Goal: Task Accomplishment & Management: Contribute content

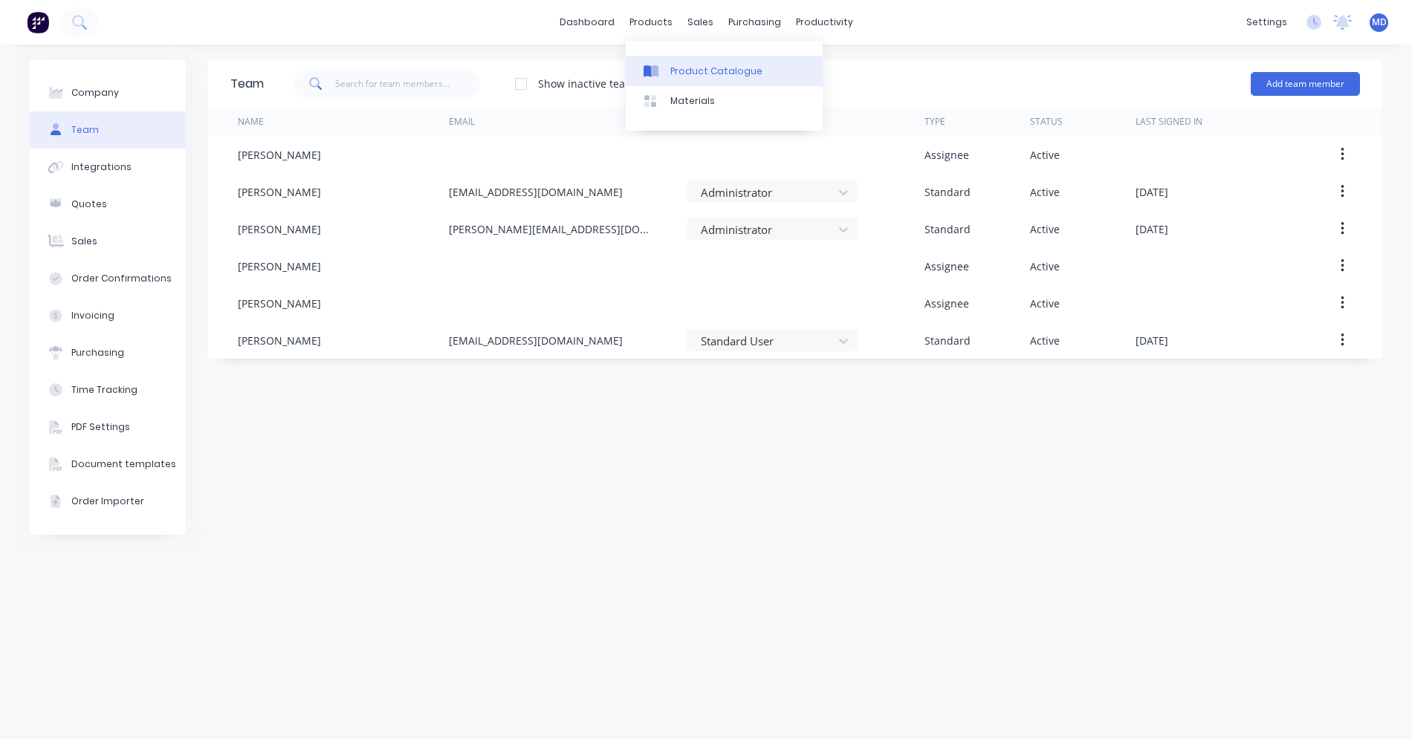
click at [682, 70] on div "Product Catalogue" at bounding box center [716, 71] width 92 height 13
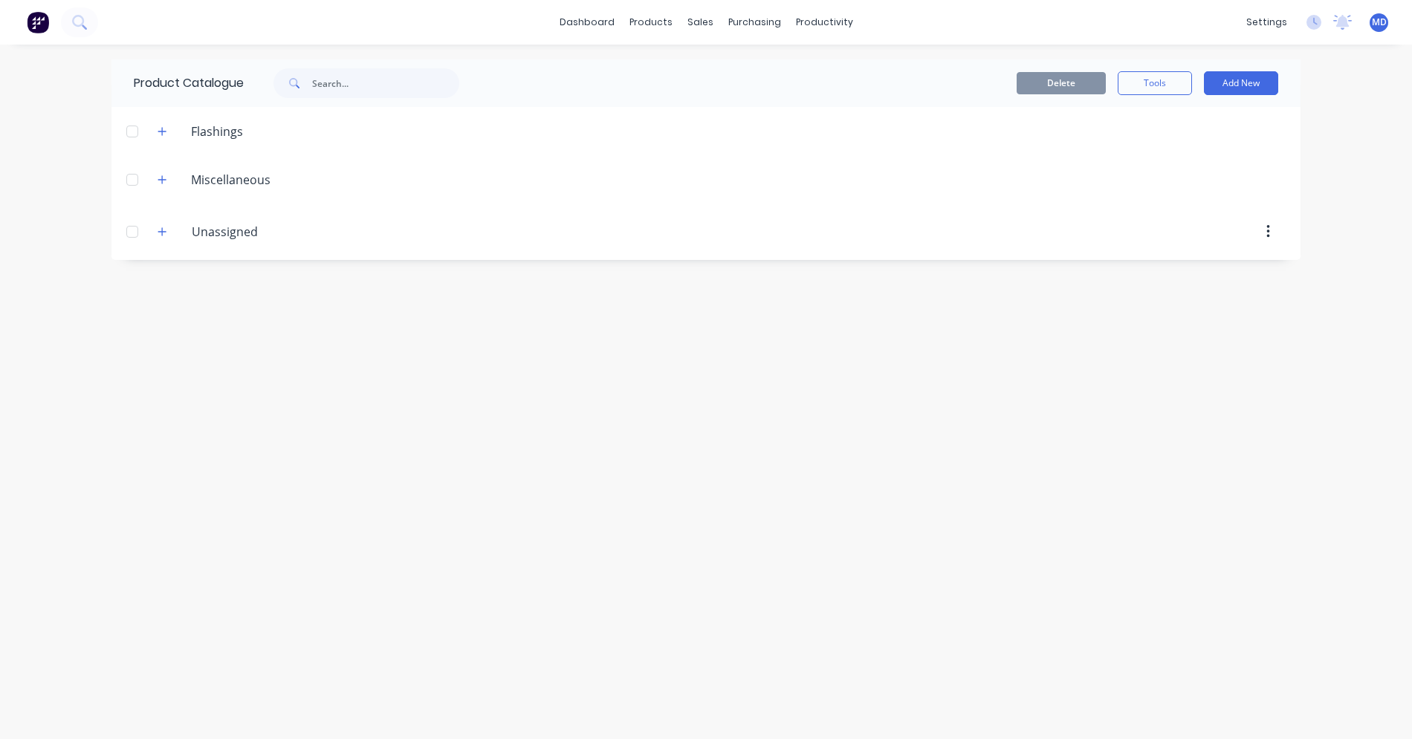
click at [242, 129] on div "Flashings" at bounding box center [217, 132] width 76 height 18
click at [223, 130] on div "Flashings" at bounding box center [217, 132] width 76 height 18
click at [158, 134] on icon "button" at bounding box center [162, 131] width 9 height 10
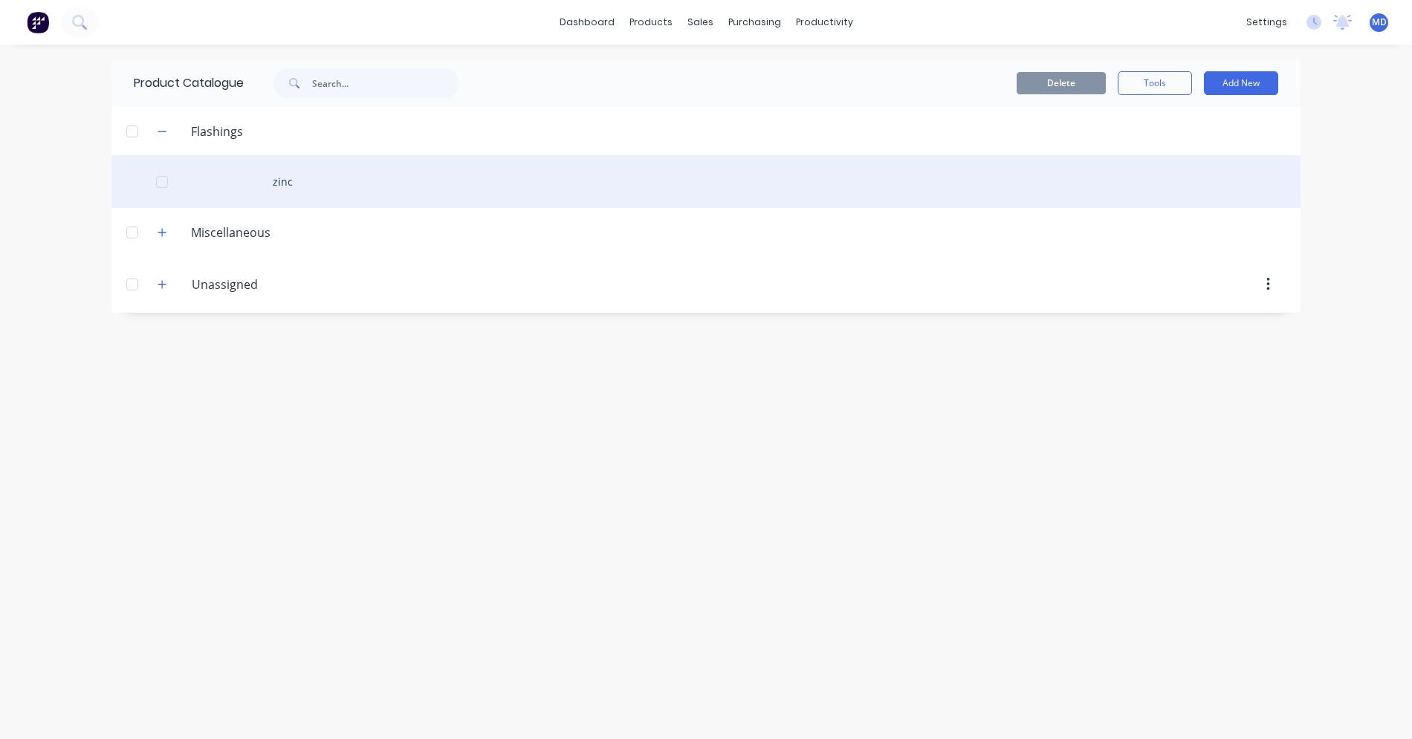
click at [282, 189] on div "zinc" at bounding box center [705, 181] width 1189 height 53
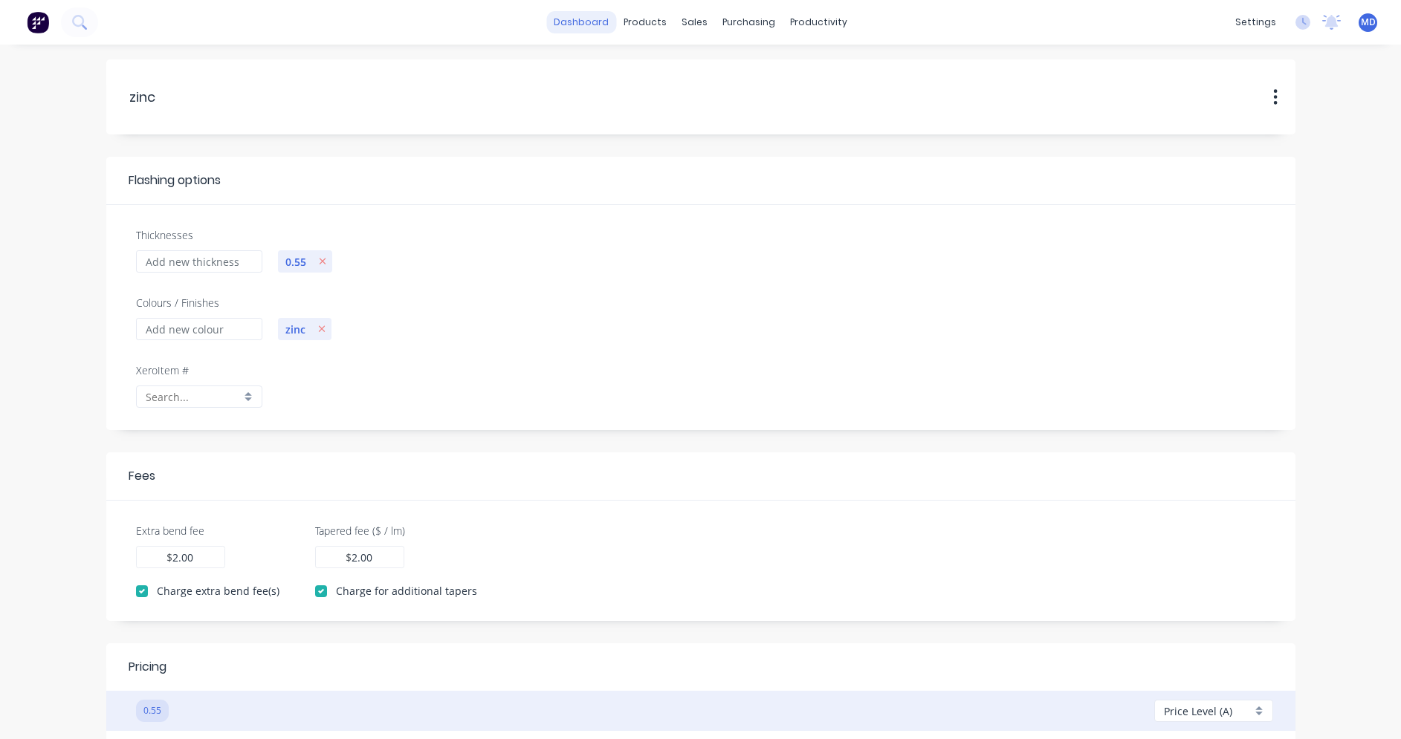
click at [569, 27] on link "dashboard" at bounding box center [581, 22] width 70 height 22
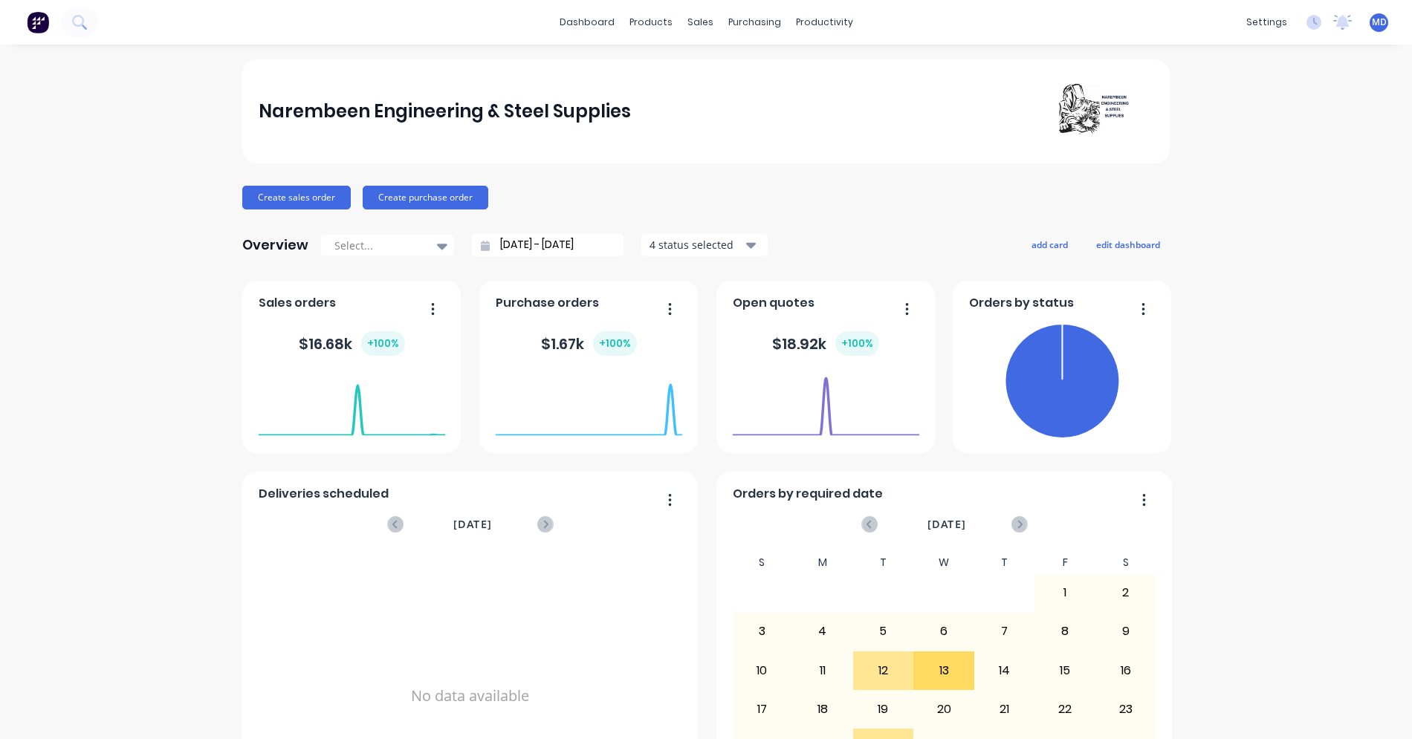
click at [1268, 327] on div "Narembeen Engineering & Steel Supplies Create sales order Create purchase order…" at bounding box center [706, 447] width 1412 height 776
click at [679, 68] on div "Product Catalogue" at bounding box center [711, 71] width 92 height 13
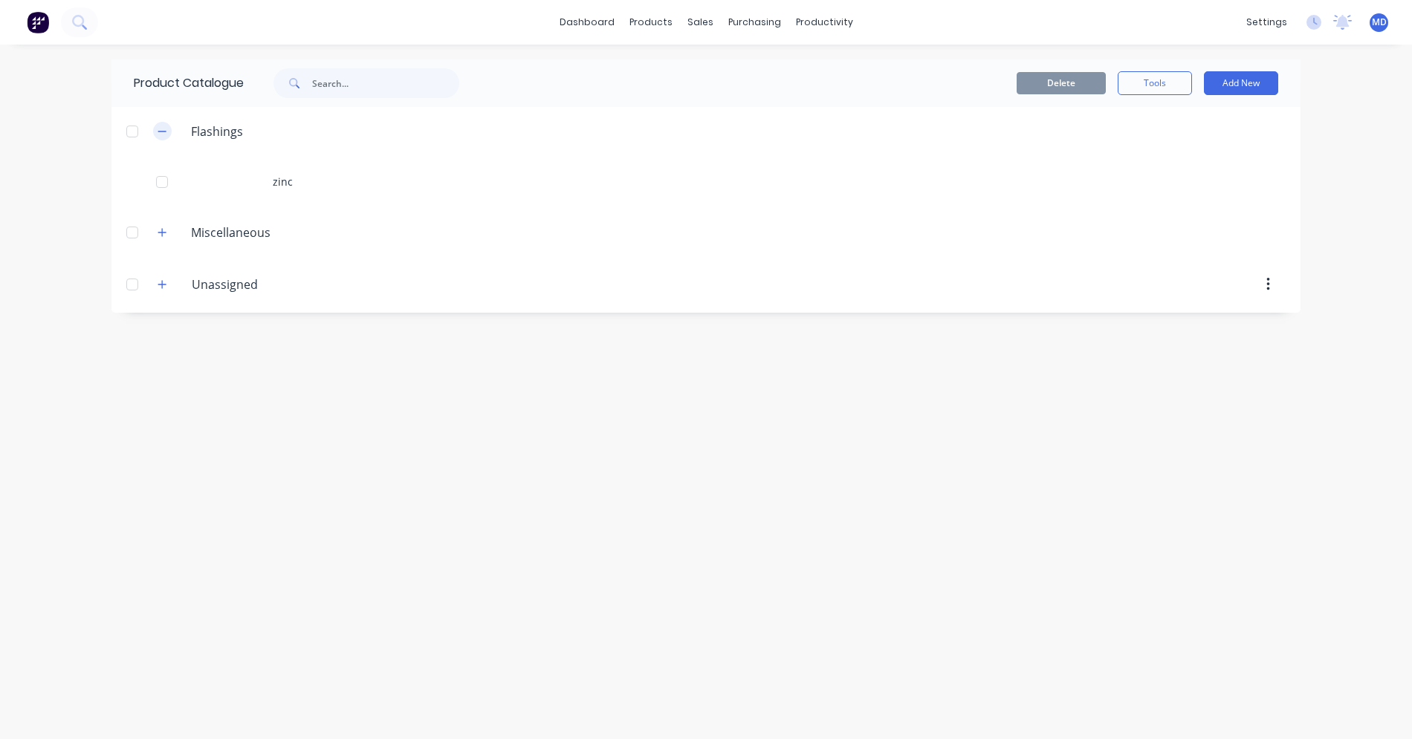
click at [165, 132] on icon "button" at bounding box center [162, 131] width 9 height 10
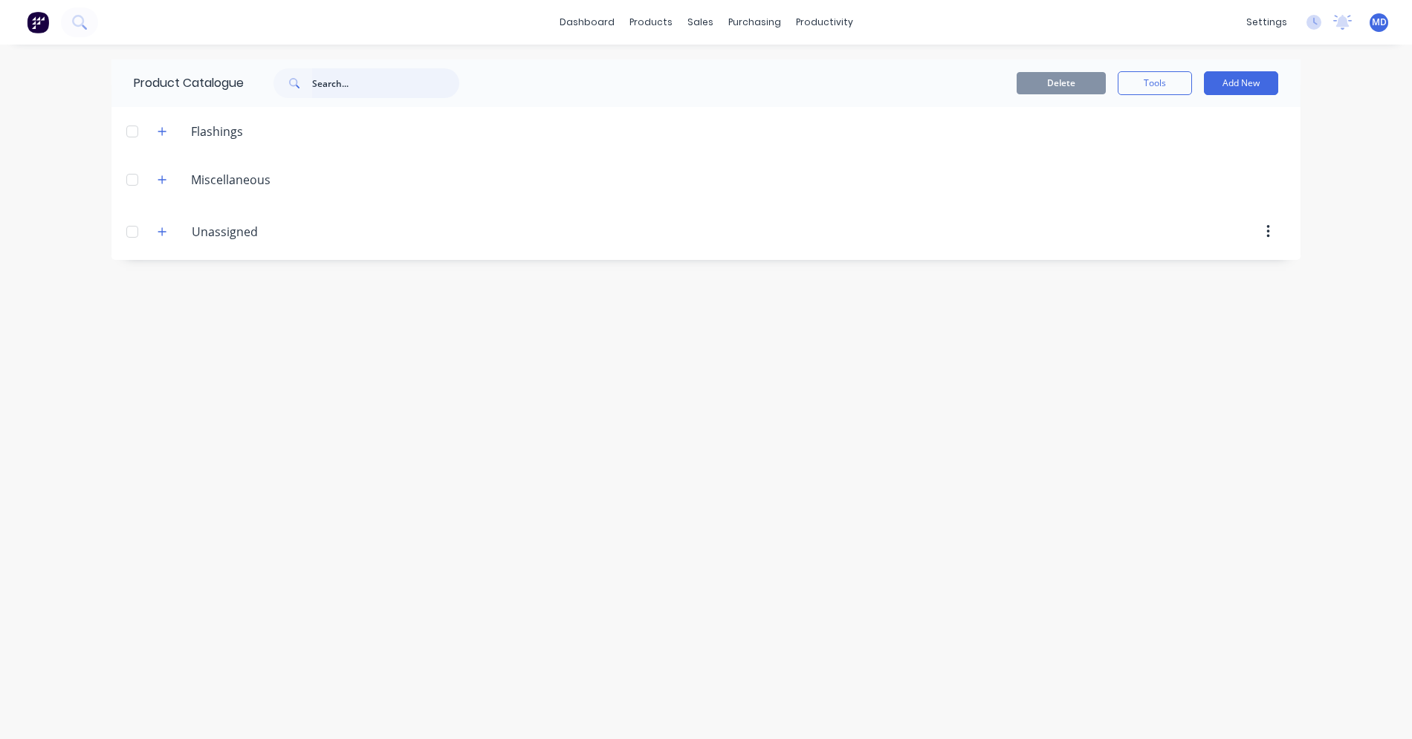
click at [330, 77] on input "text" at bounding box center [385, 83] width 147 height 30
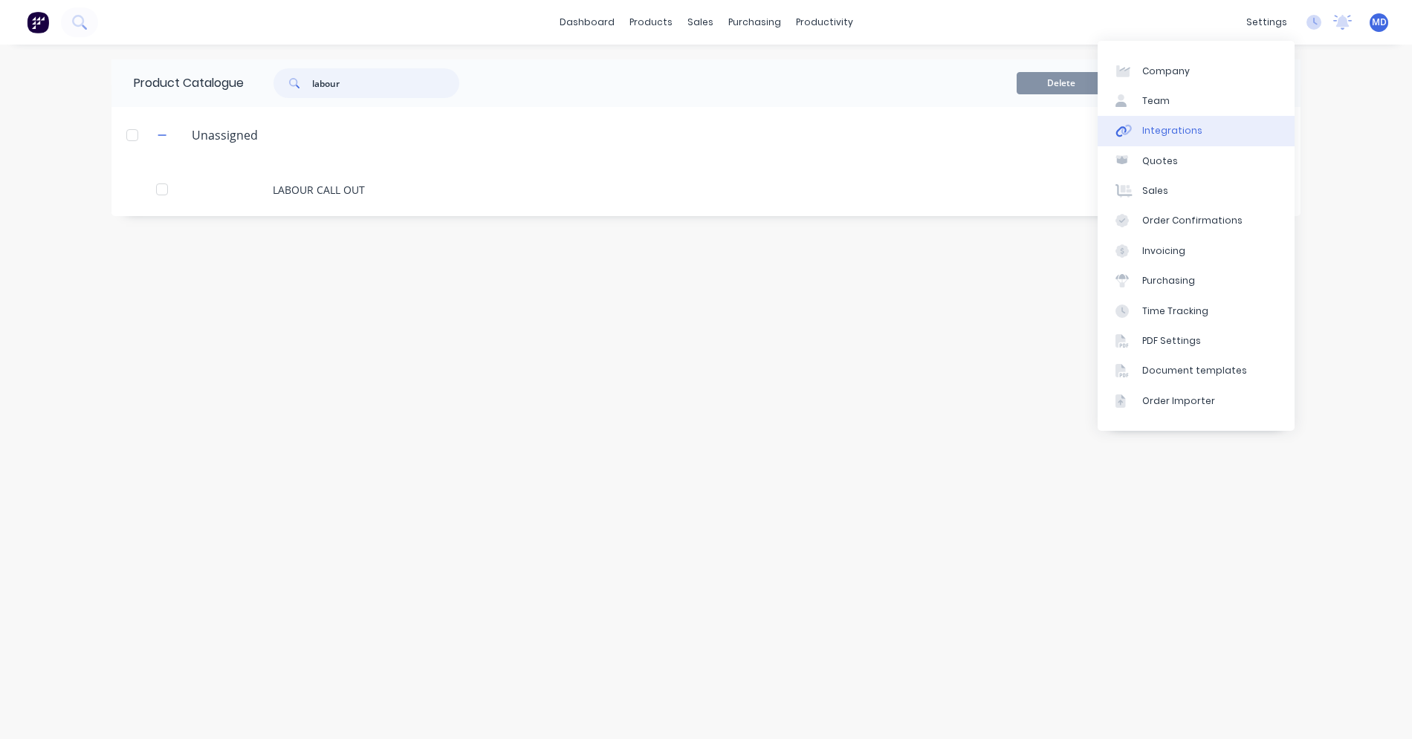
type input "labour"
click at [1198, 120] on link "Integrations" at bounding box center [1196, 131] width 197 height 30
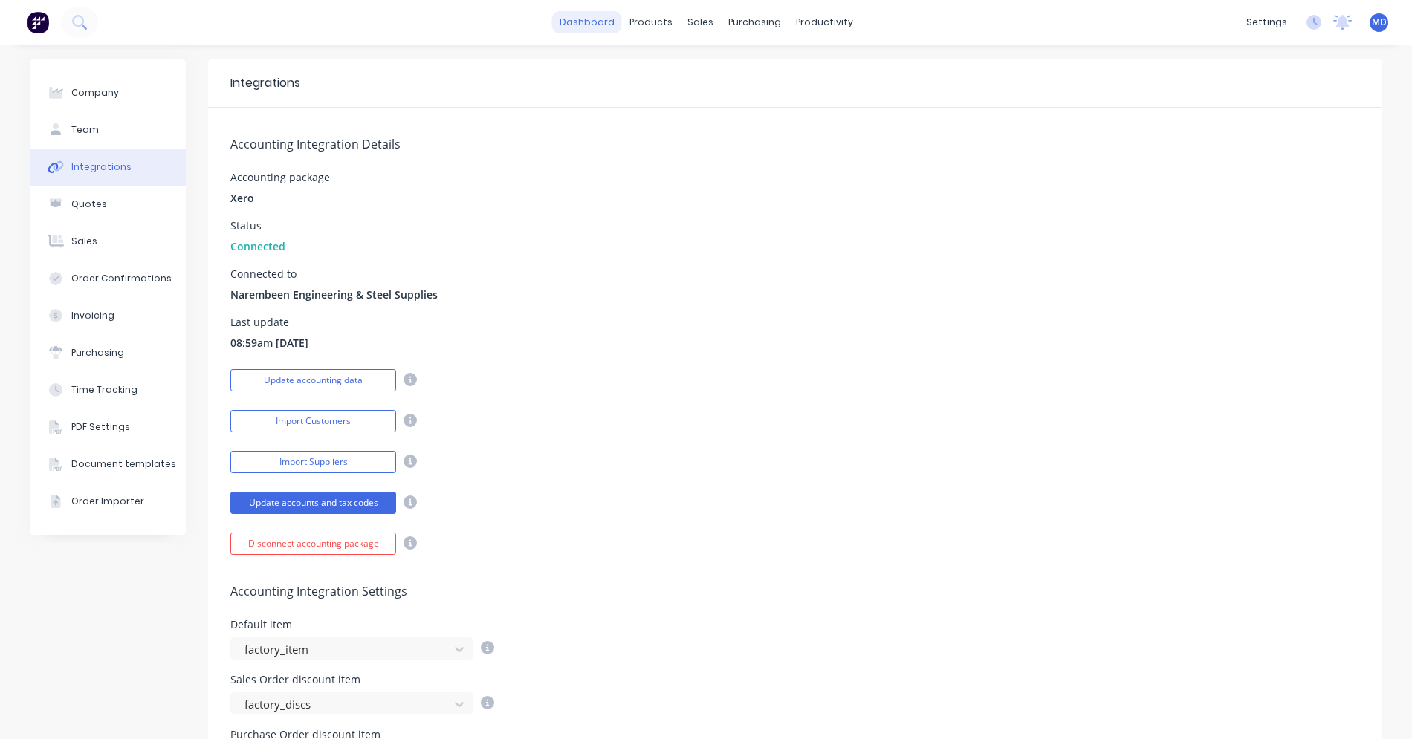
click at [580, 27] on link "dashboard" at bounding box center [587, 22] width 70 height 22
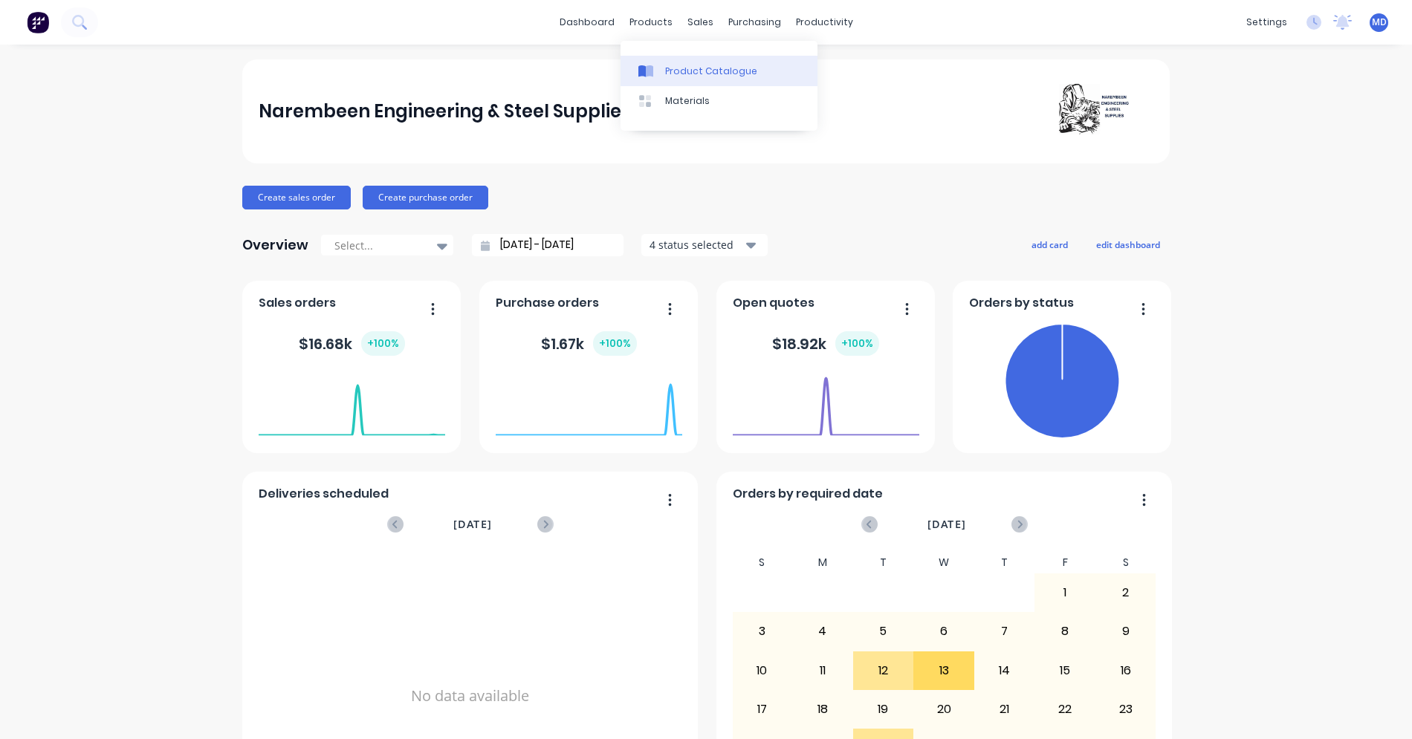
click at [670, 65] on div "Product Catalogue" at bounding box center [711, 71] width 92 height 13
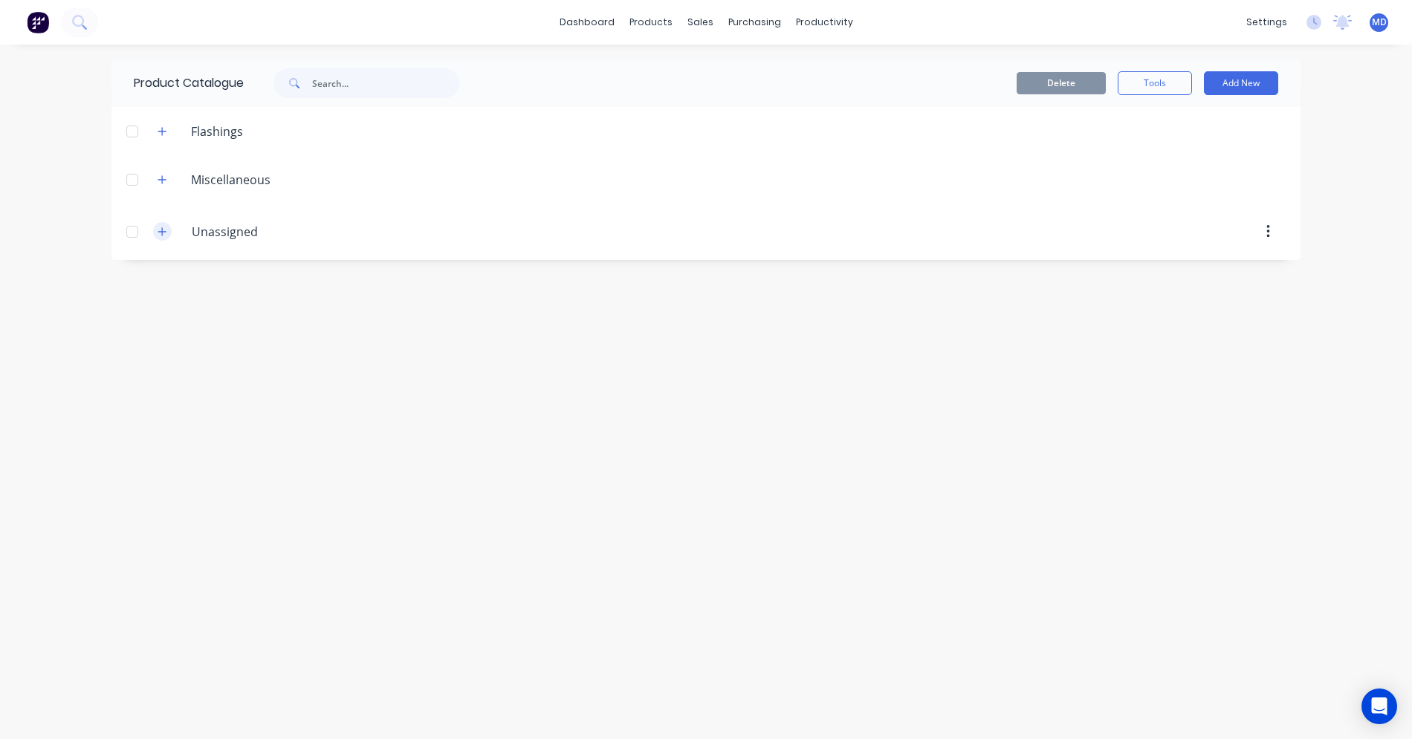
click at [166, 236] on icon "button" at bounding box center [162, 232] width 9 height 10
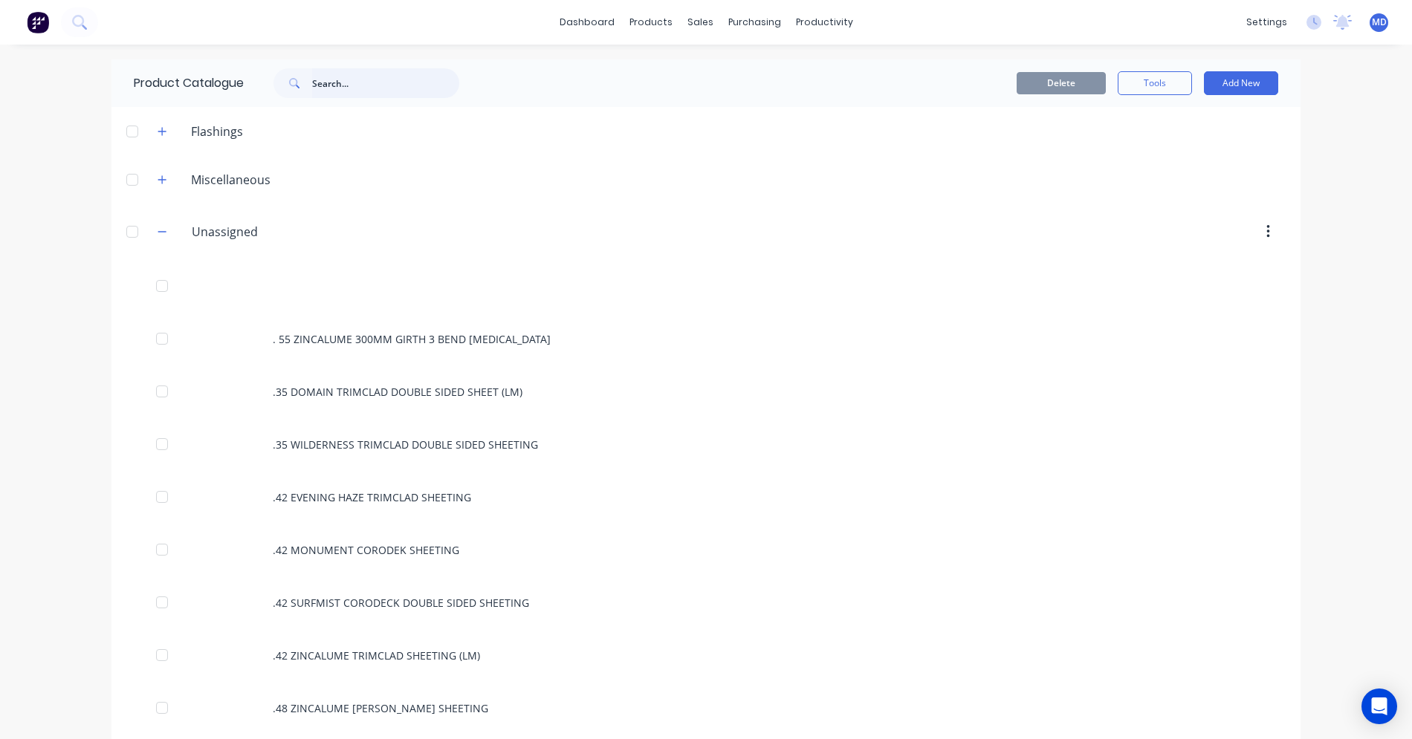
click at [312, 78] on input "text" at bounding box center [385, 83] width 147 height 30
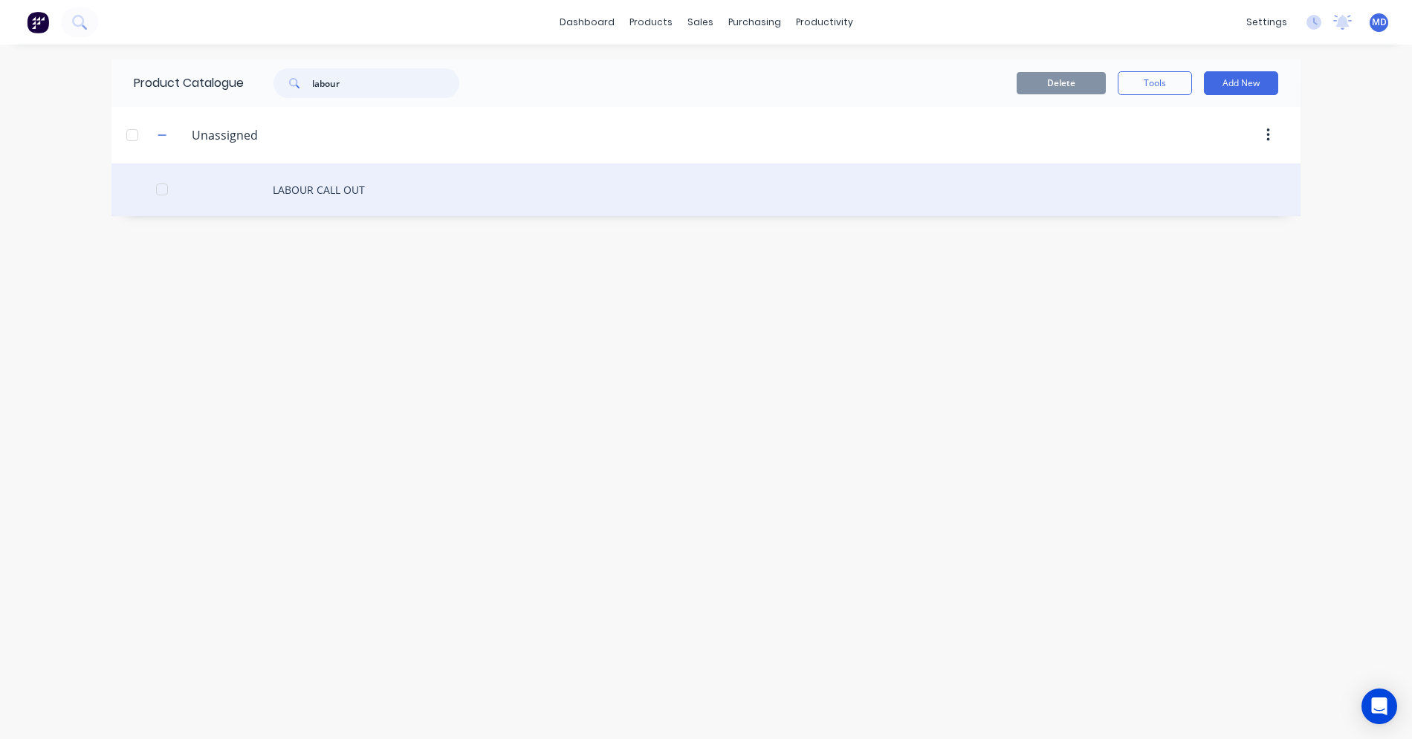
type input "labour"
click at [314, 186] on div "LABOUR CALL OUT" at bounding box center [705, 189] width 1189 height 53
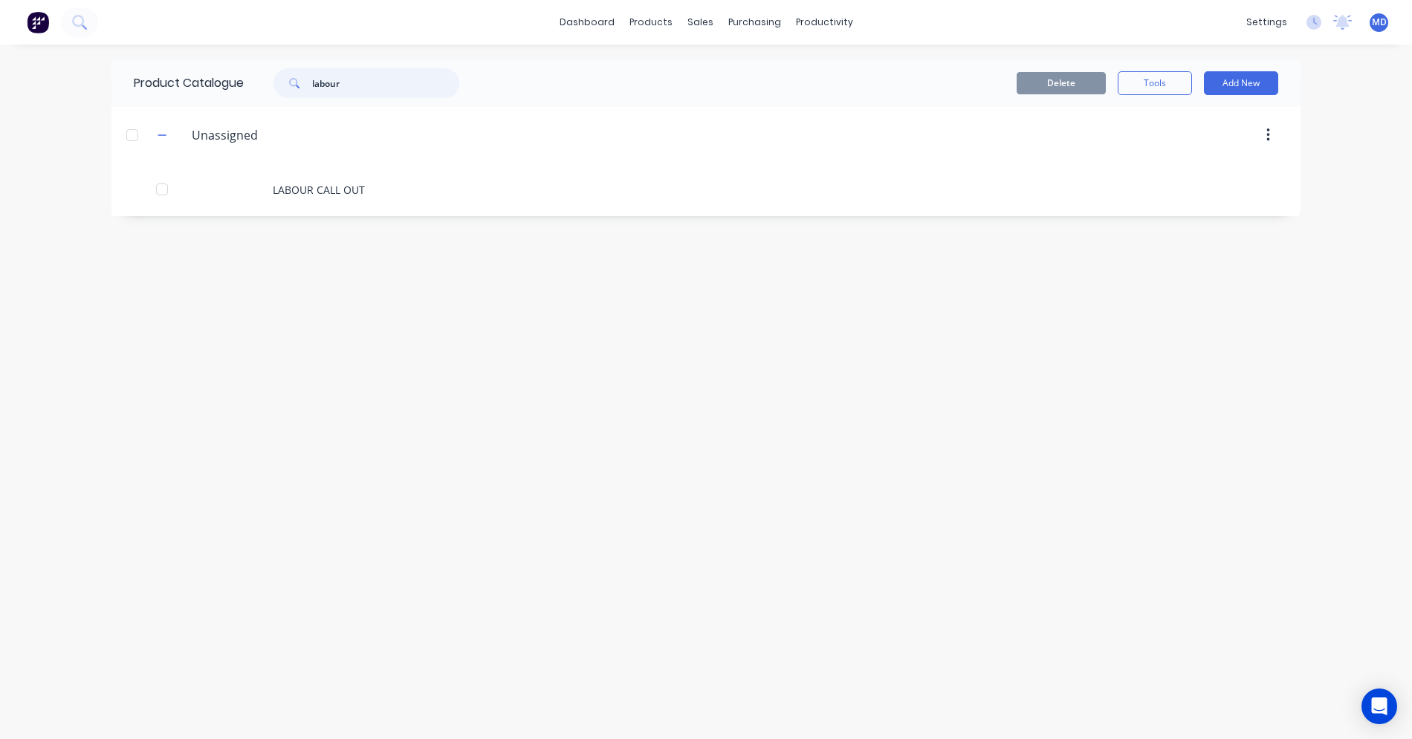
drag, startPoint x: 344, startPoint y: 90, endPoint x: 298, endPoint y: 88, distance: 46.1
click at [298, 88] on div "labour" at bounding box center [366, 83] width 186 height 30
click at [158, 233] on icon "button" at bounding box center [162, 232] width 9 height 10
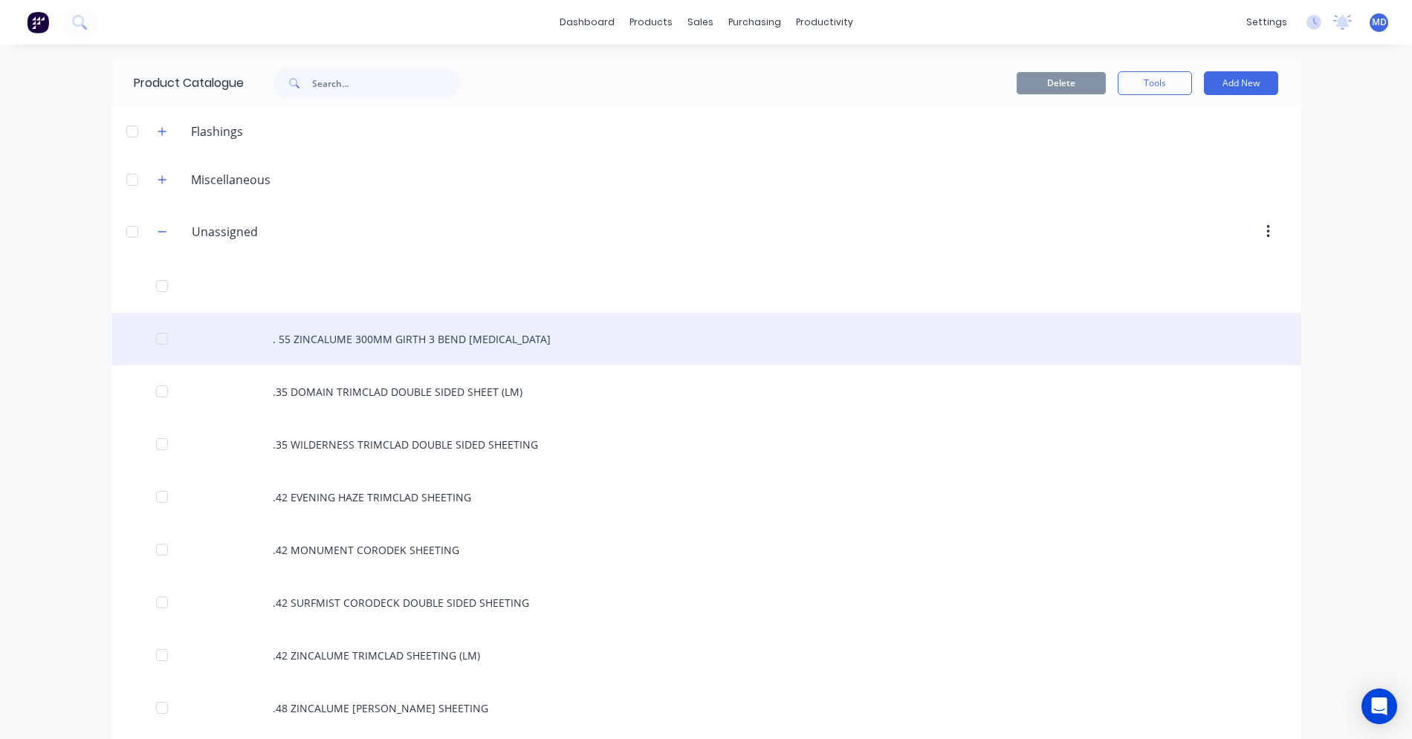
click at [328, 340] on div ". 55 ZINCALUME 300MM GIRTH 3 BEND [MEDICAL_DATA]" at bounding box center [705, 339] width 1189 height 53
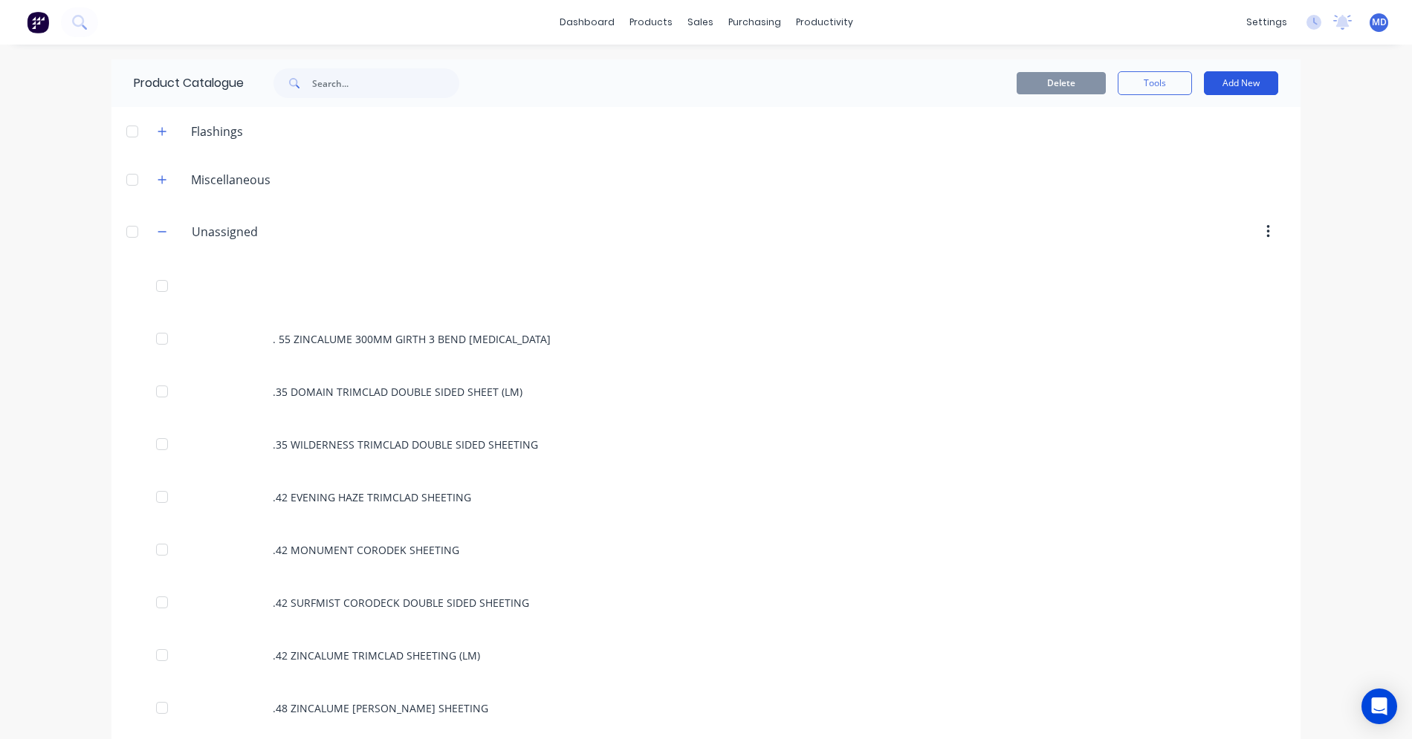
click at [1208, 79] on button "Add New" at bounding box center [1241, 83] width 74 height 24
click at [1173, 172] on div "Product" at bounding box center [1207, 181] width 114 height 22
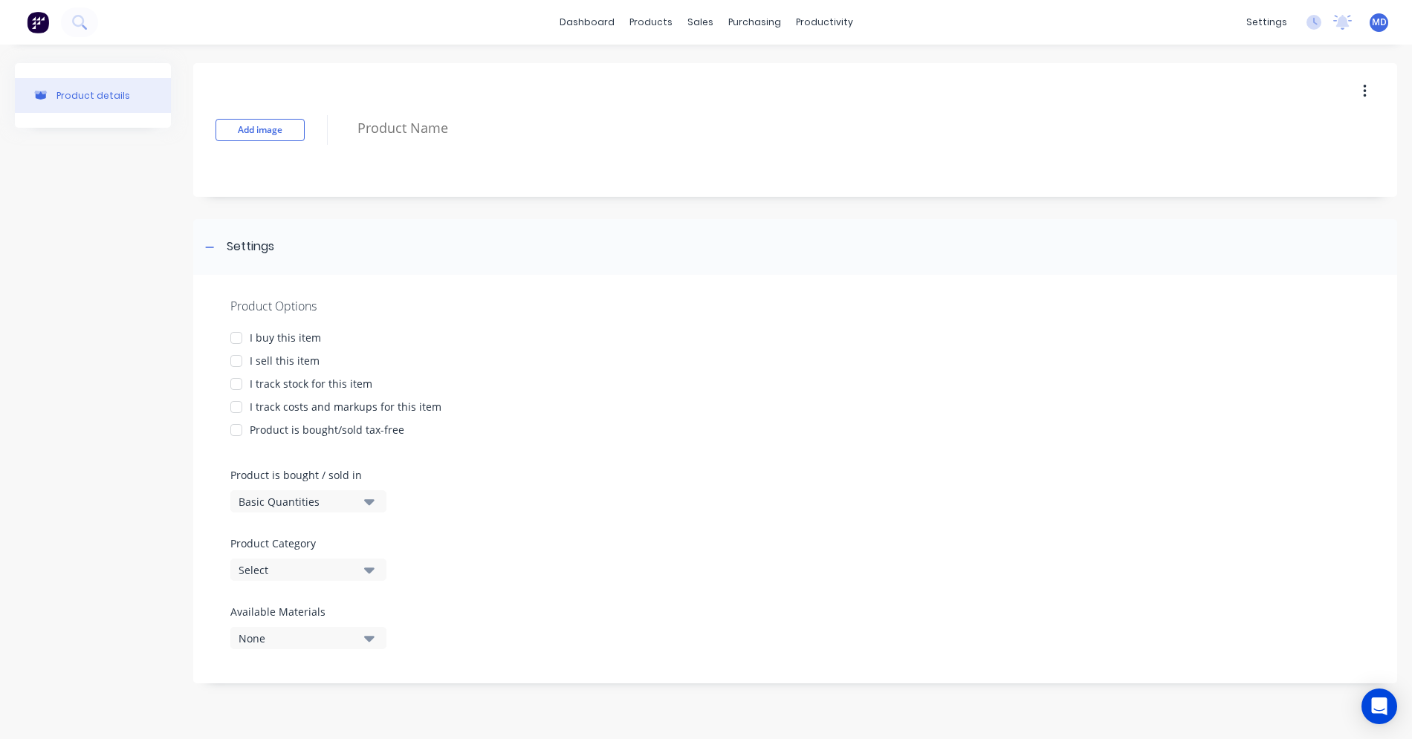
click at [311, 335] on div "I buy this item" at bounding box center [285, 338] width 71 height 16
click at [297, 357] on div "I sell this item" at bounding box center [285, 361] width 70 height 16
click at [293, 406] on div "I track costs and markups for this item" at bounding box center [346, 407] width 192 height 16
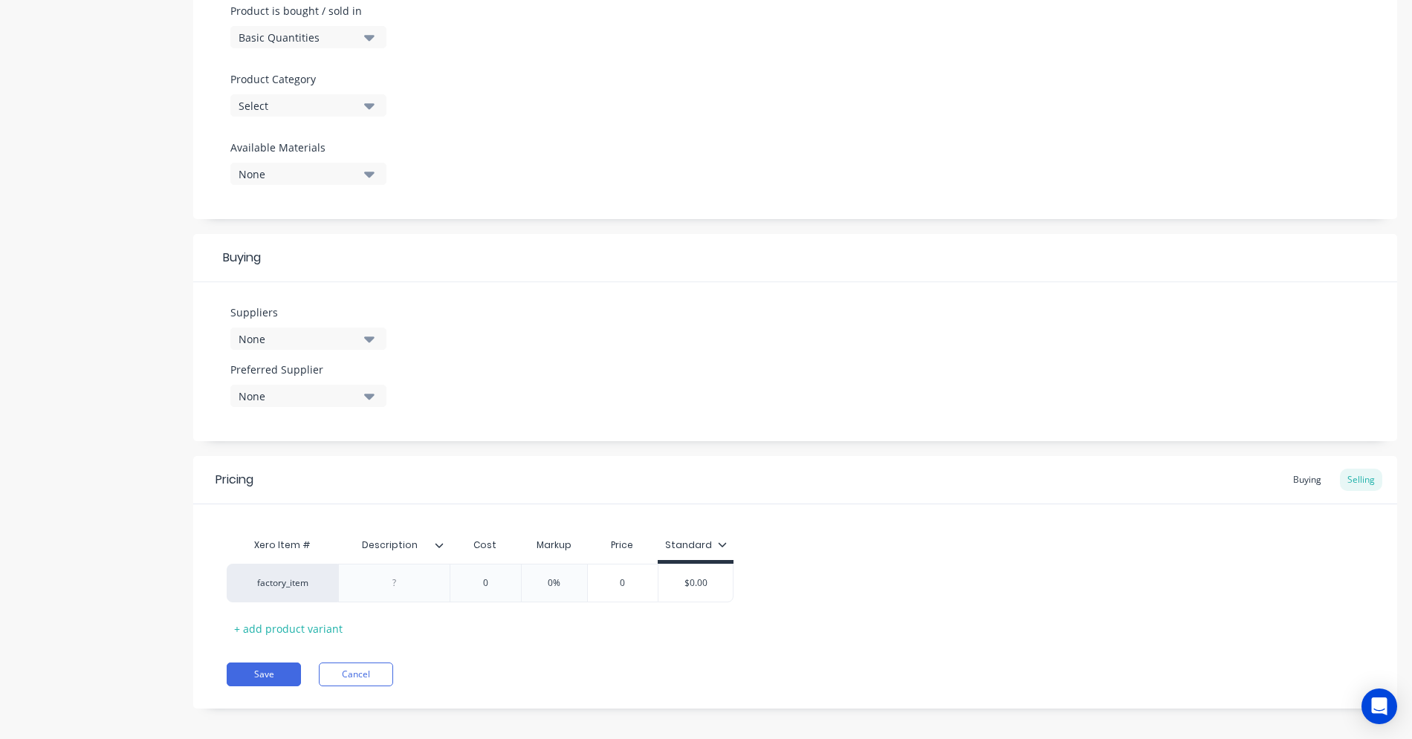
scroll to position [475, 0]
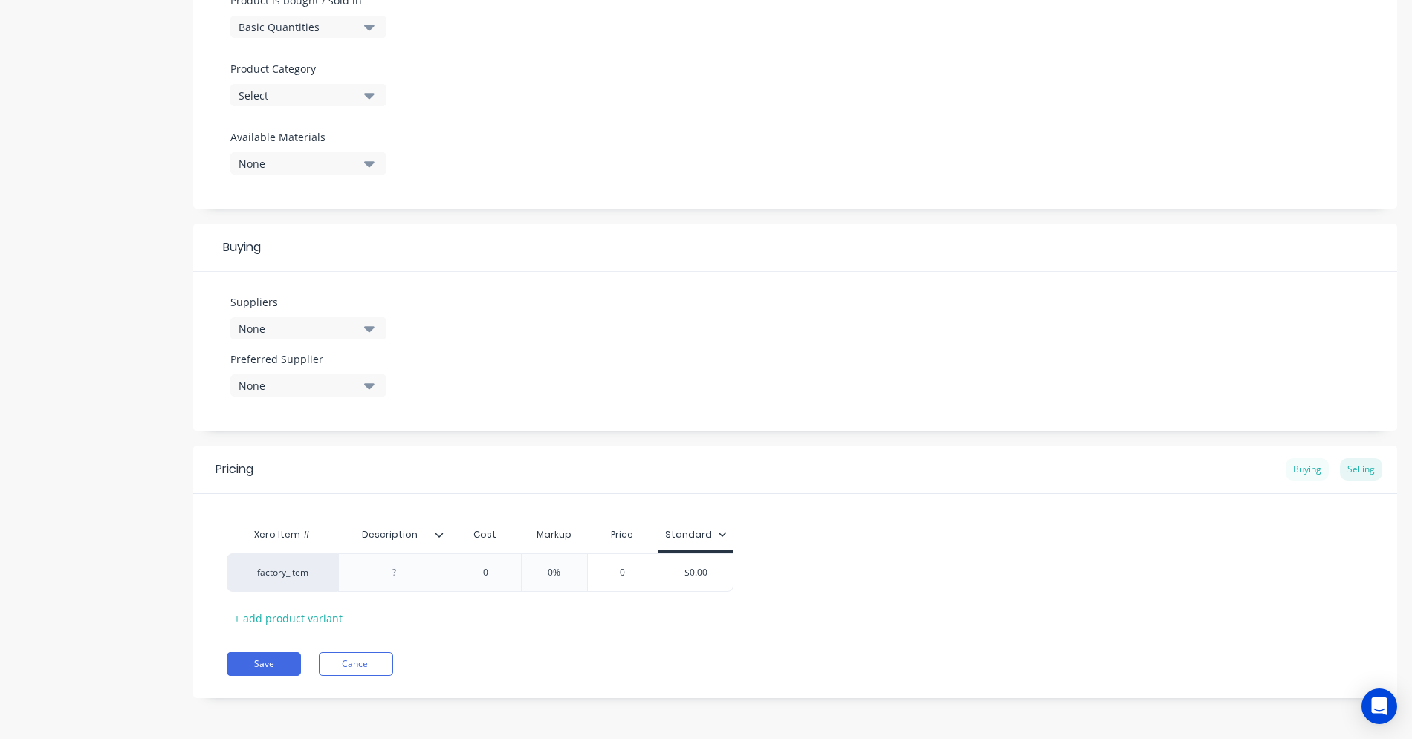
click at [1306, 470] on div "Buying" at bounding box center [1307, 470] width 43 height 22
click at [1355, 479] on div "Selling" at bounding box center [1361, 475] width 42 height 22
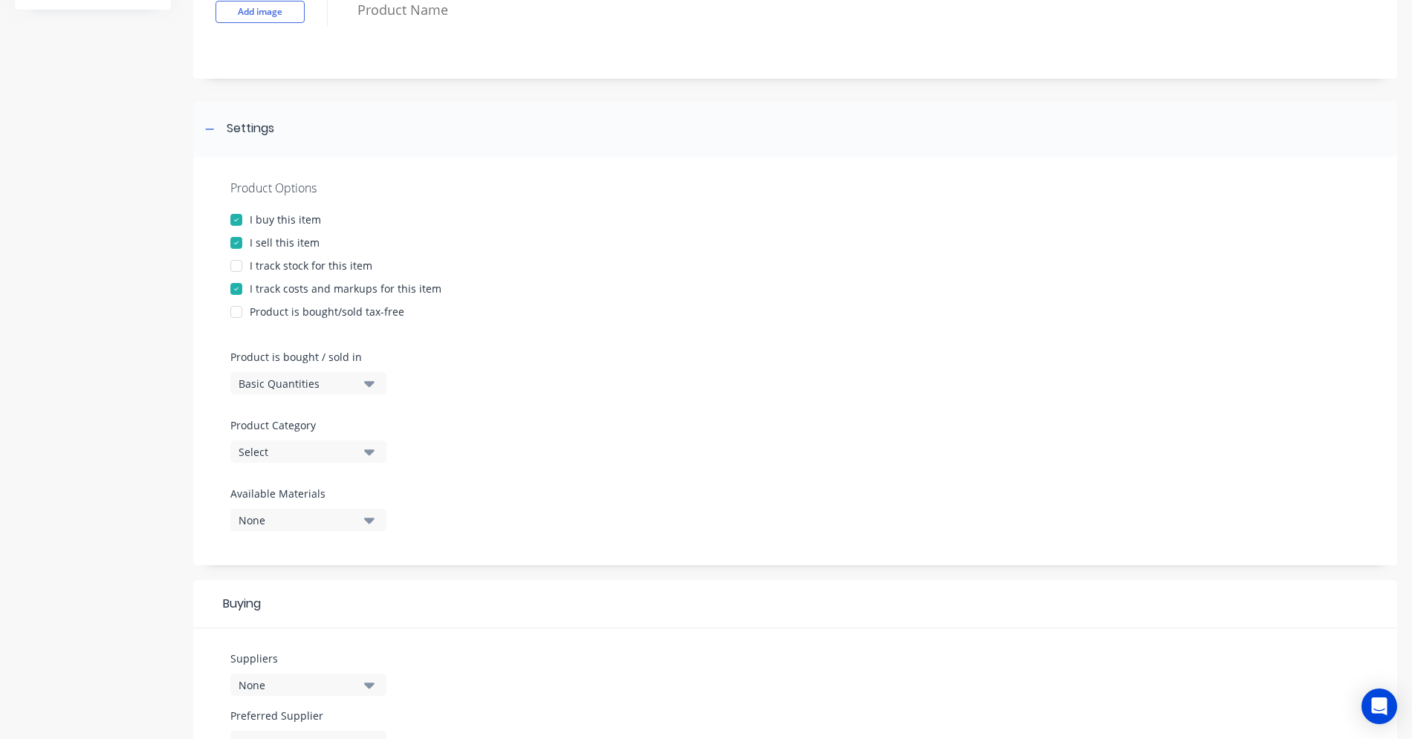
scroll to position [0, 0]
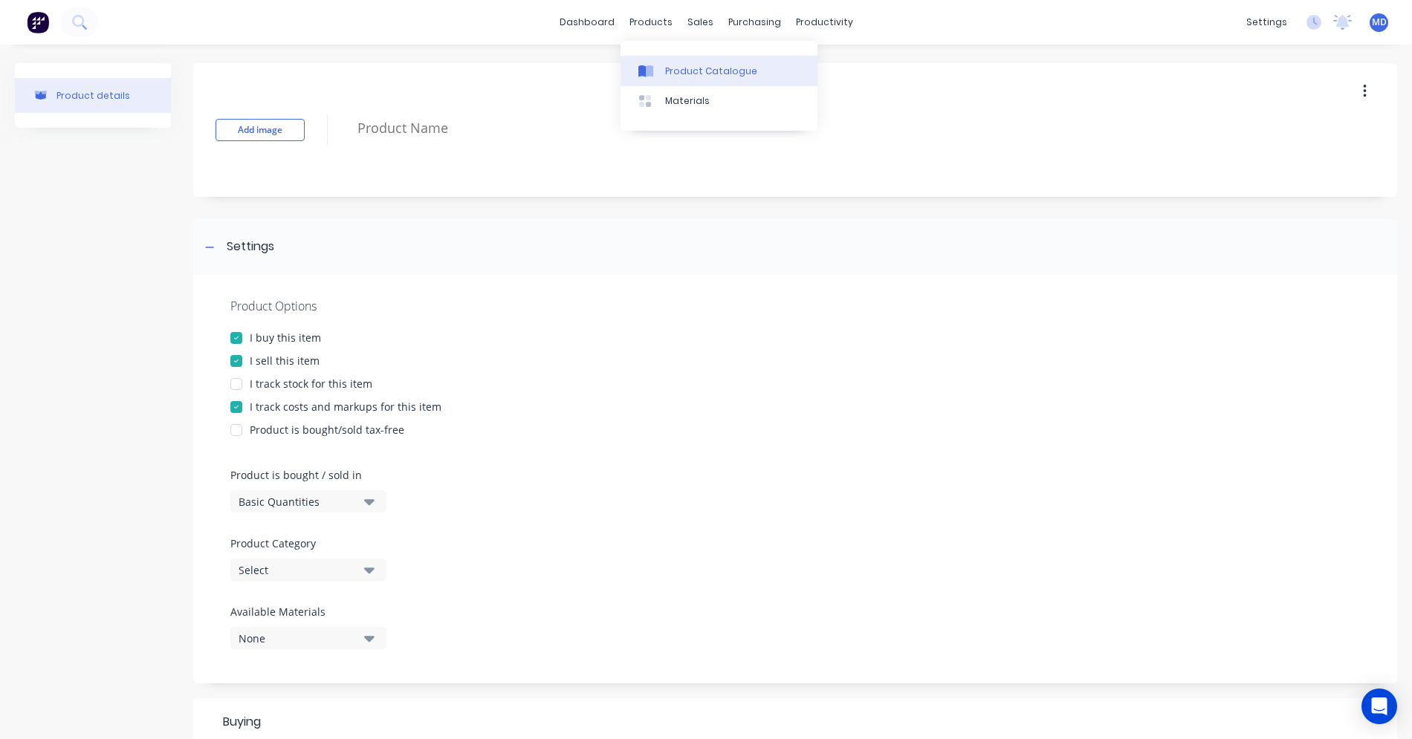
click at [670, 76] on div "Product Catalogue" at bounding box center [711, 71] width 92 height 13
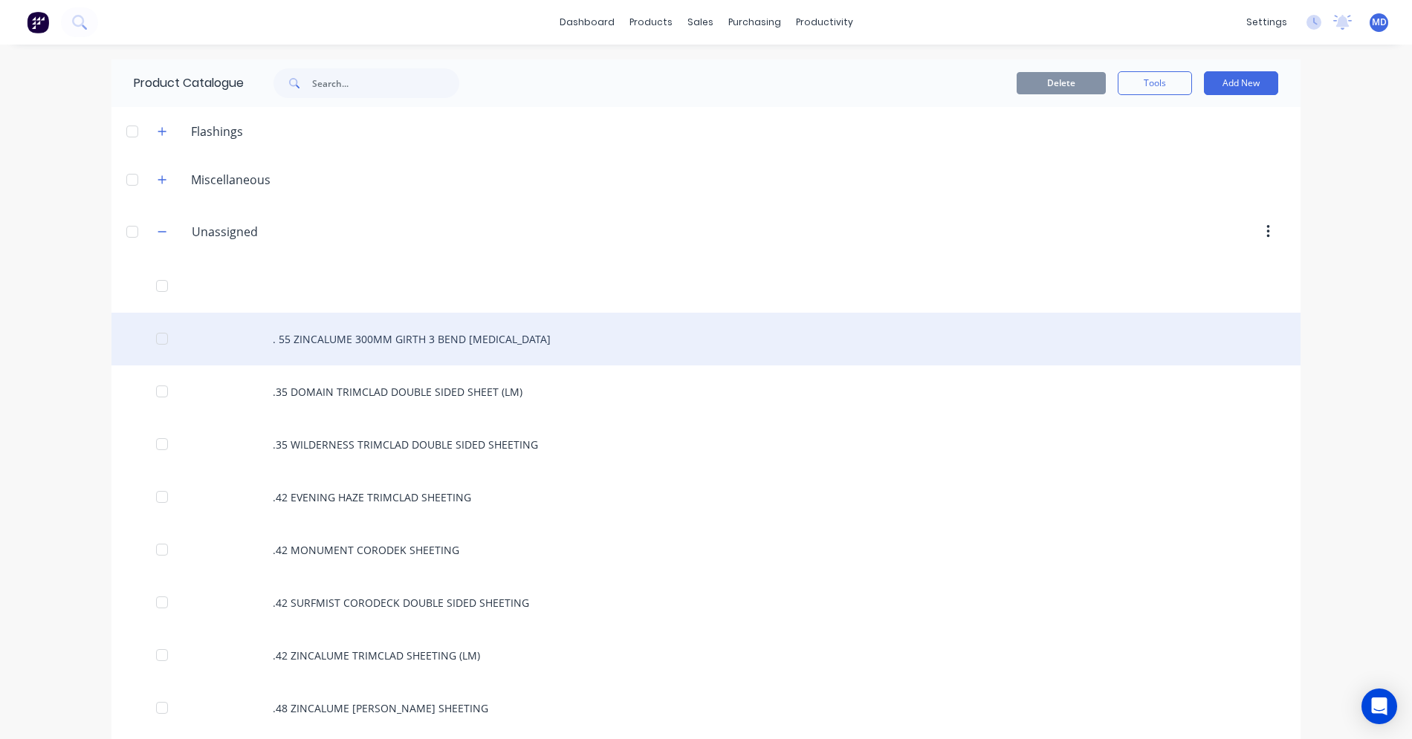
click at [304, 341] on div ". 55 ZINCALUME 300MM GIRTH 3 BEND [MEDICAL_DATA]" at bounding box center [705, 339] width 1189 height 53
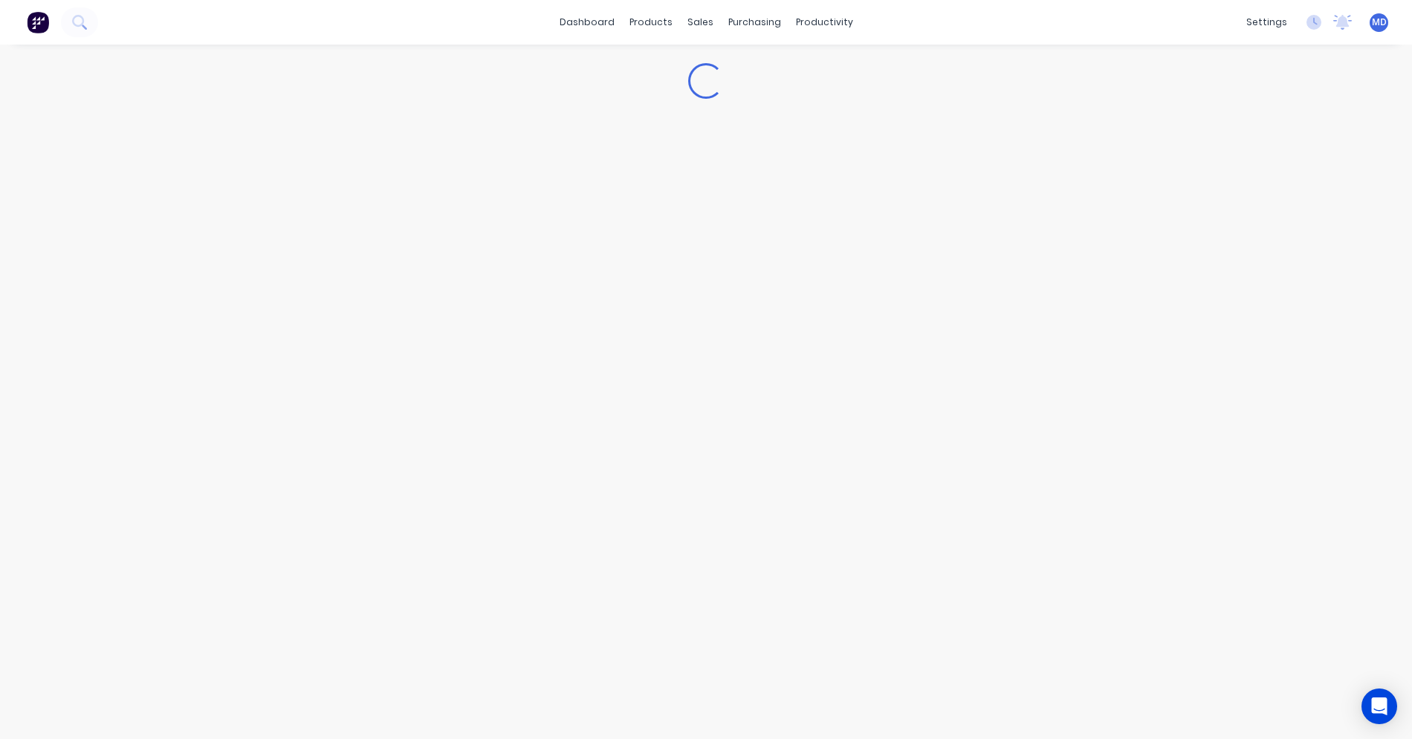
type textarea "x"
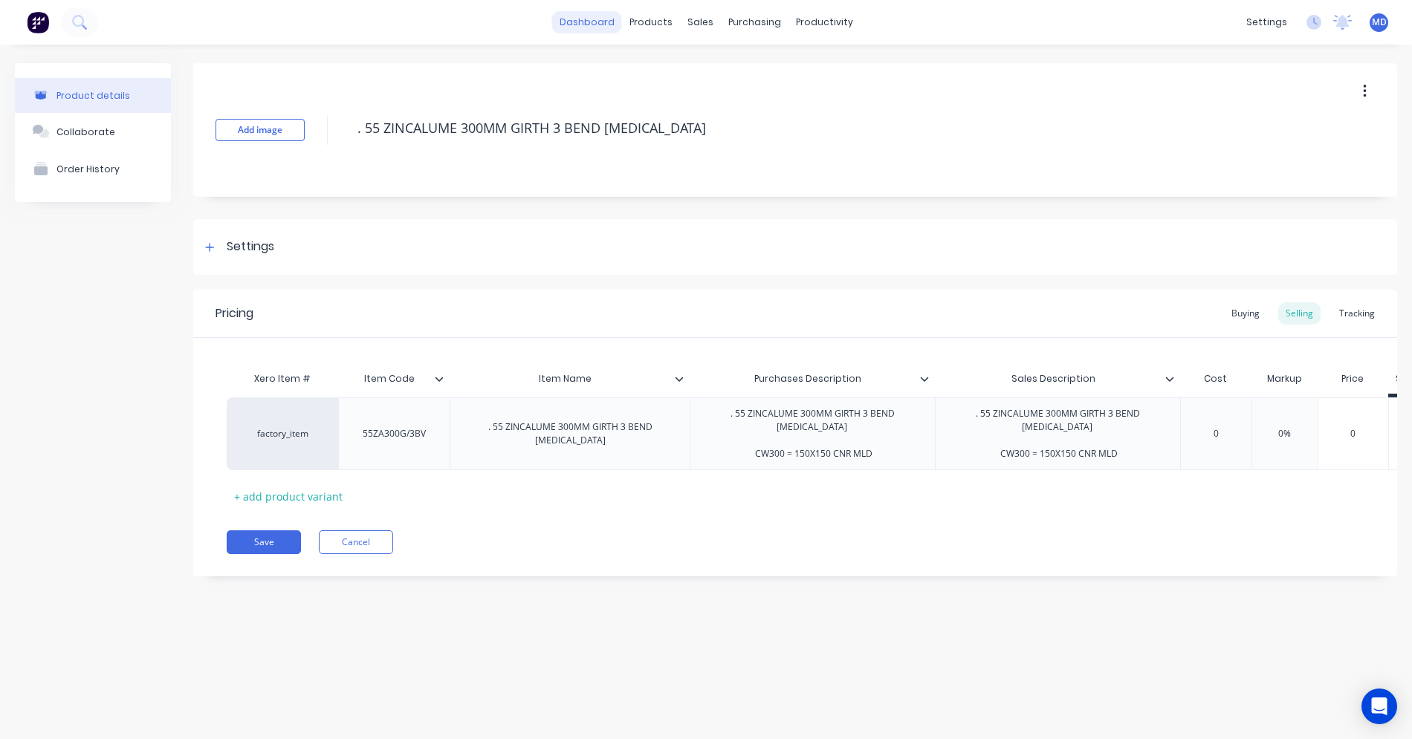
click at [600, 19] on link "dashboard" at bounding box center [587, 22] width 70 height 22
